Goal: Task Accomplishment & Management: Use online tool/utility

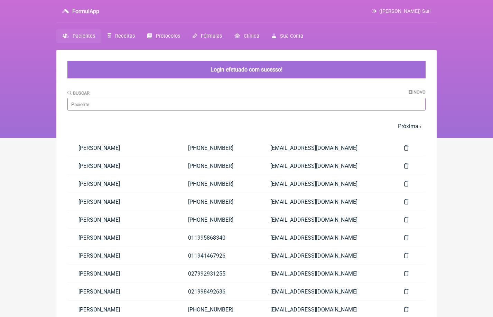
click at [113, 98] on input "Buscar" at bounding box center [246, 104] width 358 height 13
click at [113, 102] on input "Buscar" at bounding box center [246, 104] width 358 height 13
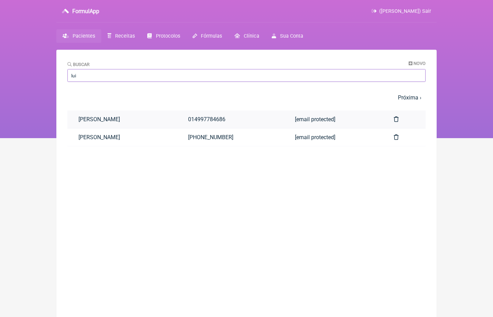
type input "lui"
click at [119, 121] on link "[PERSON_NAME]a[PERSON_NAME]s[PERSON_NAME]a" at bounding box center [122, 120] width 110 height 18
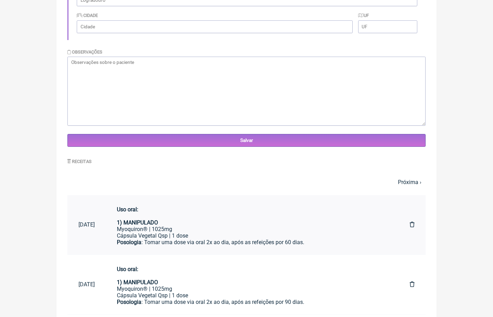
scroll to position [213, 0]
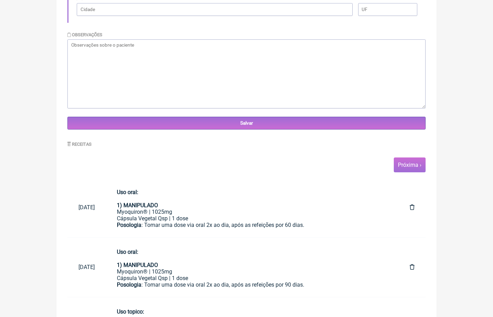
click at [418, 167] on span "Próxima ›" at bounding box center [410, 165] width 32 height 15
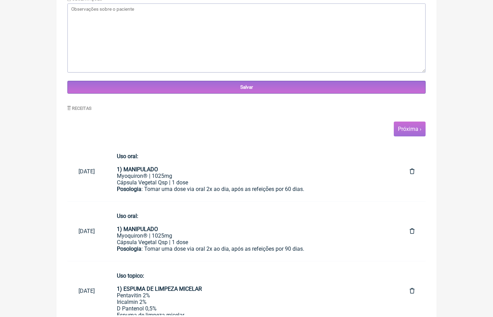
scroll to position [250, 0]
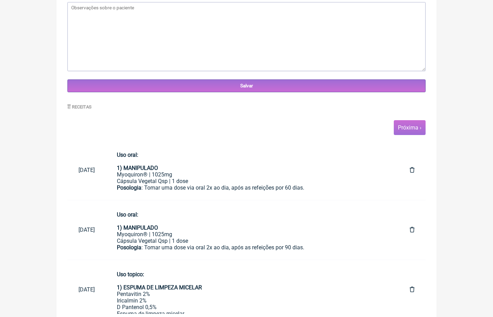
click at [413, 127] on link "Próxima ›" at bounding box center [409, 127] width 23 height 7
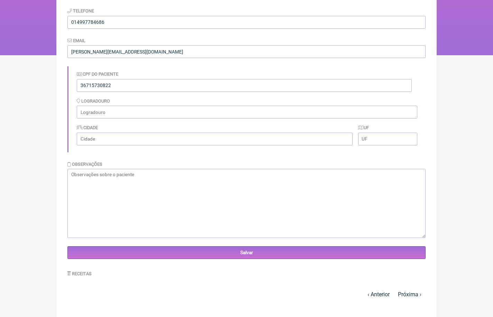
scroll to position [225, 0]
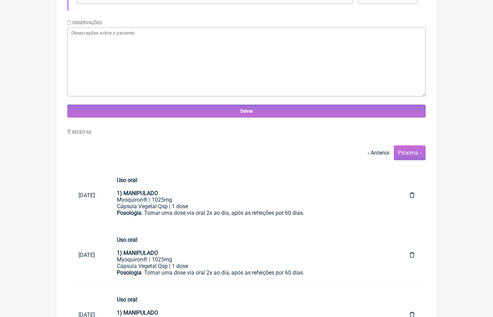
click at [411, 150] on link "Próxima ›" at bounding box center [409, 153] width 23 height 7
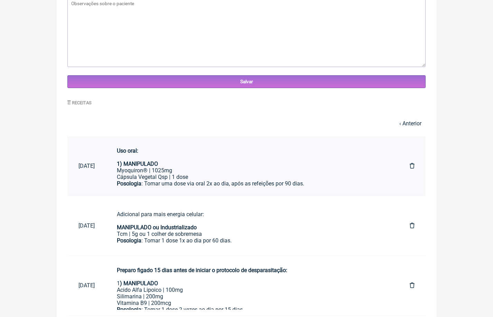
click at [211, 174] on div "Cápsula Vegetal Qsp | 1 dose" at bounding box center [252, 177] width 271 height 7
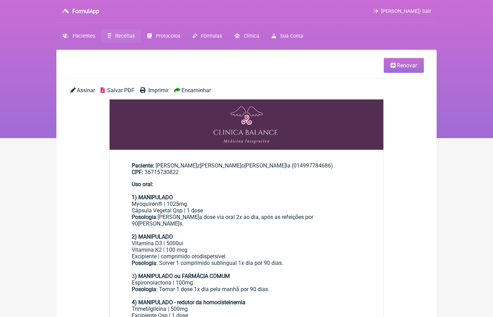
click at [407, 62] on link "Renovar" at bounding box center [404, 65] width 40 height 15
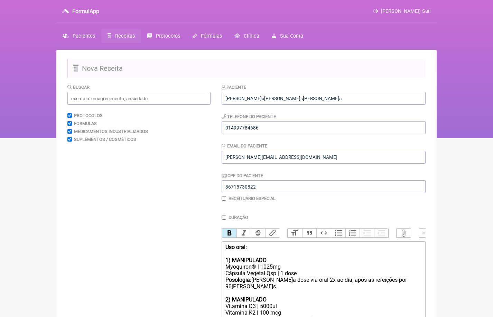
click at [266, 257] on strong "1) MANIPULADO" at bounding box center [245, 260] width 41 height 7
type trix-editor "<div><strong>Uso oral:</strong><br><br><strong>1) MANIPULADO</strong></div><div…"
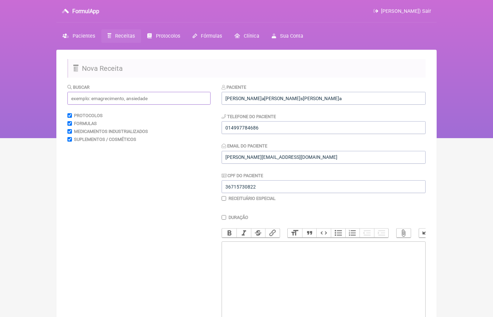
click at [158, 100] on input "text" at bounding box center [138, 98] width 143 height 13
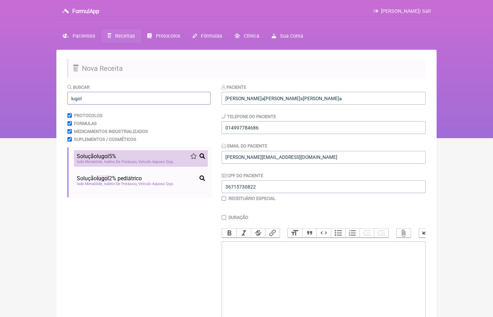
type input "lugol"
click at [135, 161] on span "Iodeto De Potássio" at bounding box center [120, 162] width 33 height 4
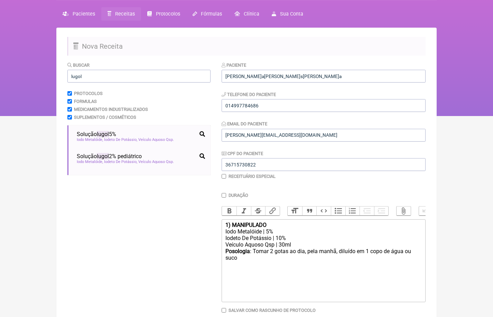
scroll to position [23, 0]
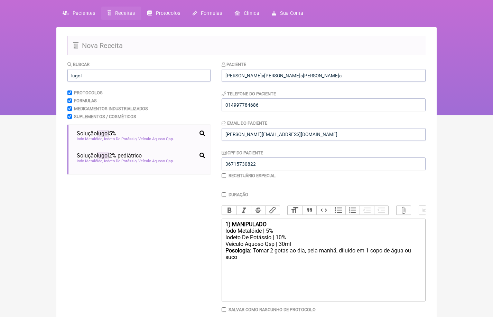
click at [246, 256] on div "Posologia : Tomar 2 gotas ao dia, pela manhã, diluído em 1 copo de água ou suco…" at bounding box center [323, 257] width 196 height 20
type trix-editor "<div><strong>1) MANIPULADO</strong></div><div>Iodo Metalóide | 5%</div><div>Iod…"
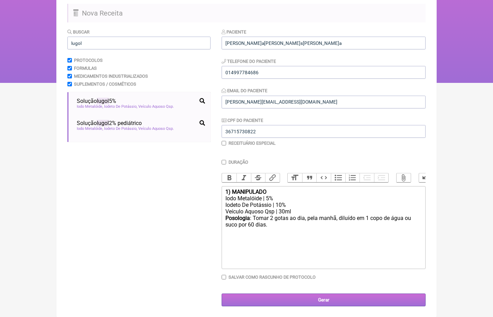
scroll to position [55, 0]
click at [333, 302] on input "Gerar" at bounding box center [323, 300] width 204 height 13
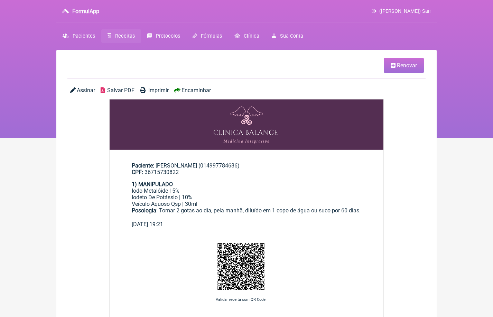
click at [199, 90] on span "Encaminhar" at bounding box center [195, 90] width 29 height 7
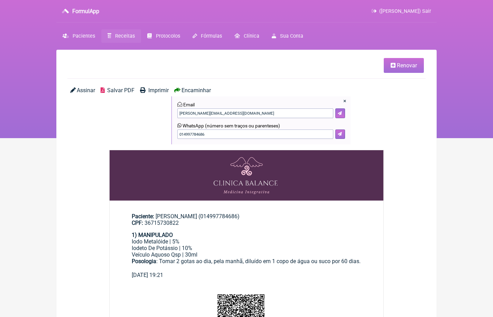
click at [343, 134] on button at bounding box center [340, 135] width 10 height 10
click at [427, 13] on span "(Bruna Scalco) Sair" at bounding box center [405, 11] width 52 height 6
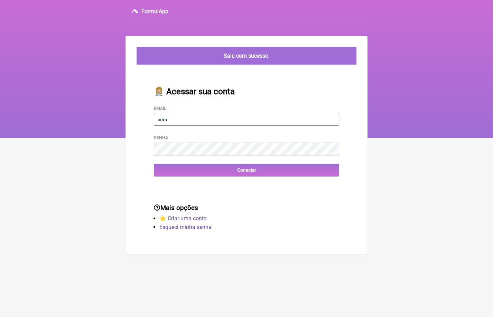
type input "[EMAIL_ADDRESS][DOMAIN_NAME]"
click at [246, 170] on input "Conectar" at bounding box center [246, 170] width 185 height 13
